Goal: Task Accomplishment & Management: Manage account settings

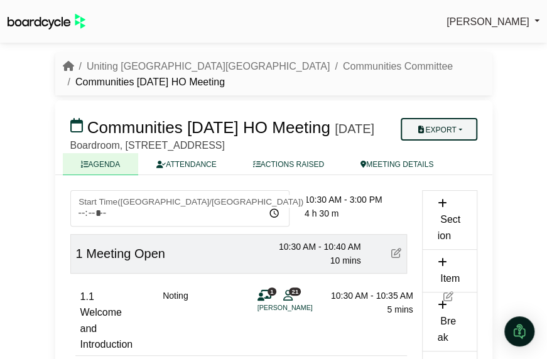
click at [456, 127] on button "Export" at bounding box center [438, 129] width 76 height 23
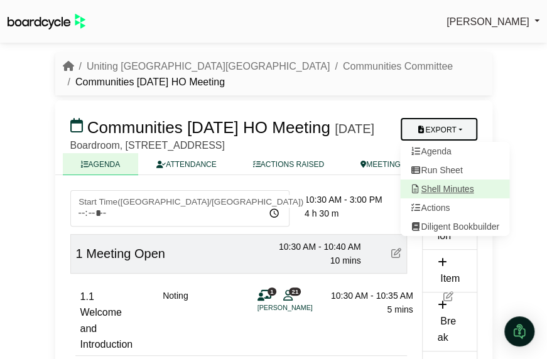
click at [439, 186] on link "Shell Minutes" at bounding box center [454, 189] width 109 height 19
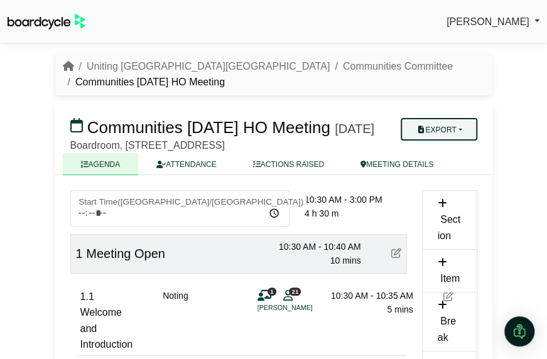
click at [456, 127] on button "Export" at bounding box center [438, 129] width 76 height 23
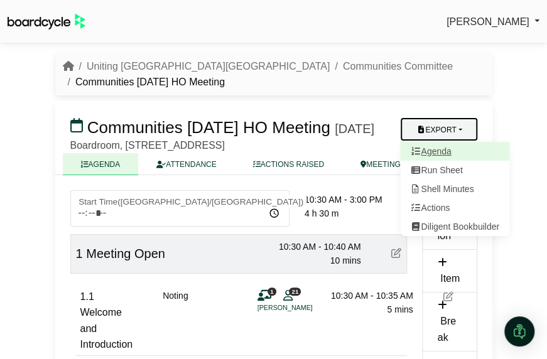
click at [445, 146] on link "Agenda" at bounding box center [454, 151] width 109 height 19
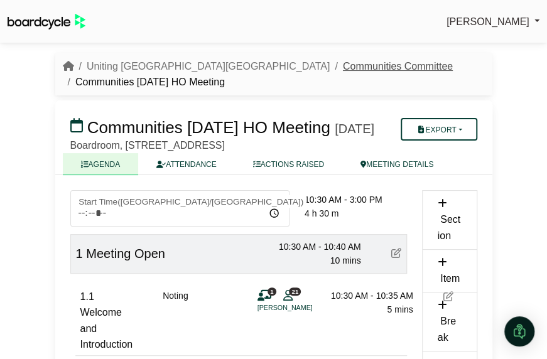
click at [343, 67] on link "Communities Committee" at bounding box center [398, 66] width 110 height 11
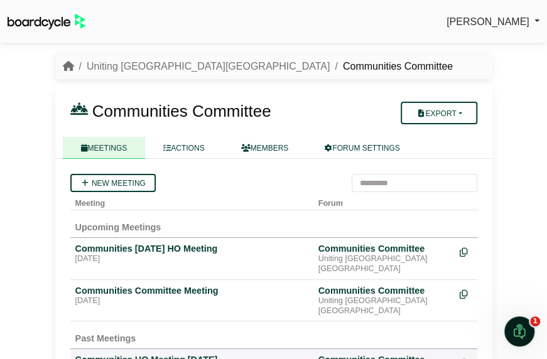
click at [146, 58] on li "Uniting [GEOGRAPHIC_DATA][GEOGRAPHIC_DATA]" at bounding box center [202, 66] width 256 height 16
click at [142, 64] on link "Uniting [GEOGRAPHIC_DATA][GEOGRAPHIC_DATA]" at bounding box center [208, 66] width 243 height 11
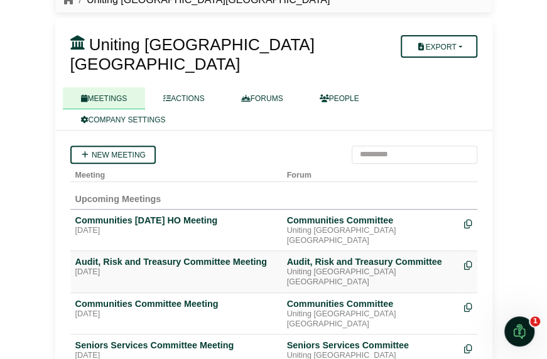
scroll to position [63, 0]
